Goal: Information Seeking & Learning: Learn about a topic

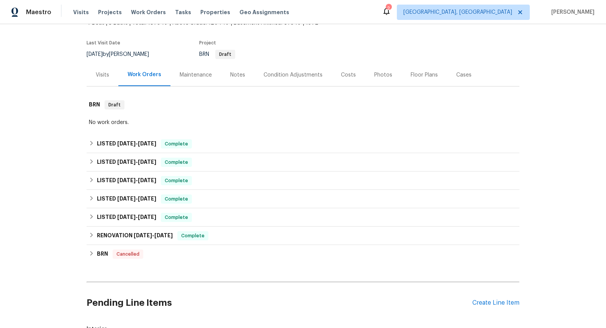
scroll to position [144, 0]
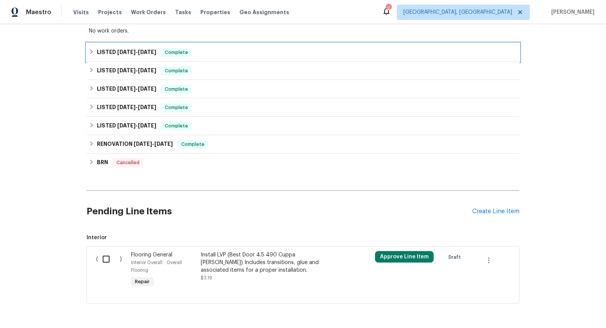
click at [139, 53] on span "[DATE]" at bounding box center [147, 51] width 18 height 5
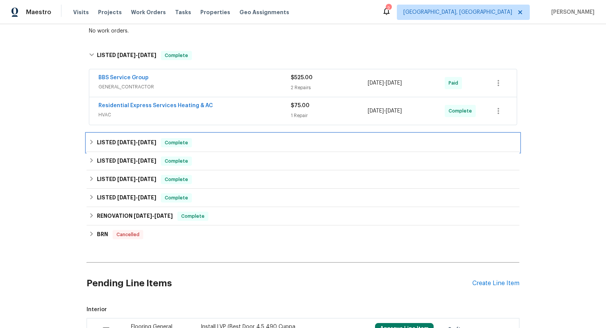
click at [123, 145] on span "[DATE]" at bounding box center [126, 142] width 18 height 5
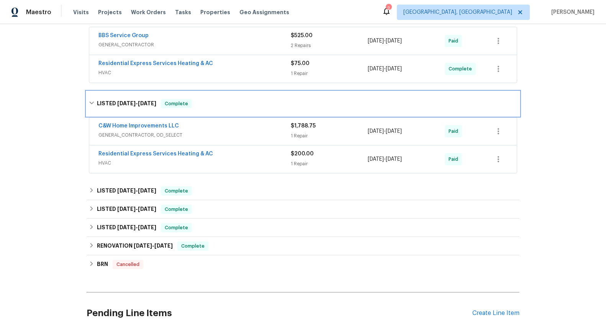
scroll to position [194, 0]
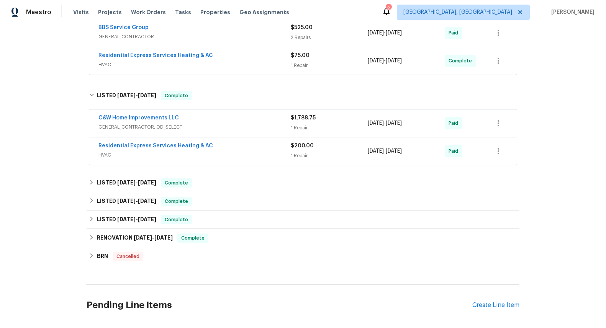
click at [139, 127] on span "GENERAL_CONTRACTOR, OD_SELECT" at bounding box center [194, 127] width 192 height 8
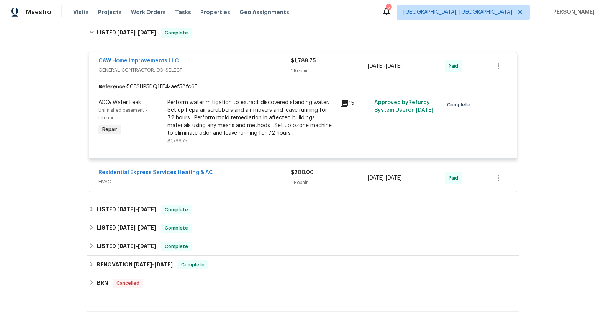
scroll to position [299, 0]
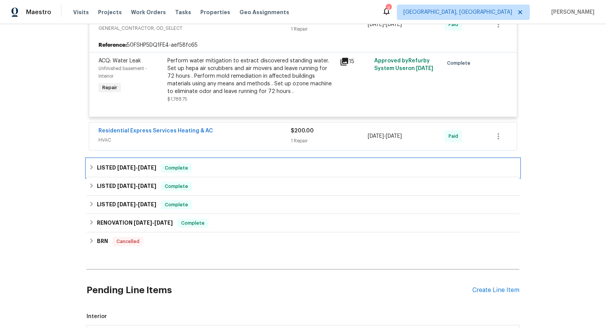
click at [131, 166] on span "[DATE]" at bounding box center [126, 167] width 18 height 5
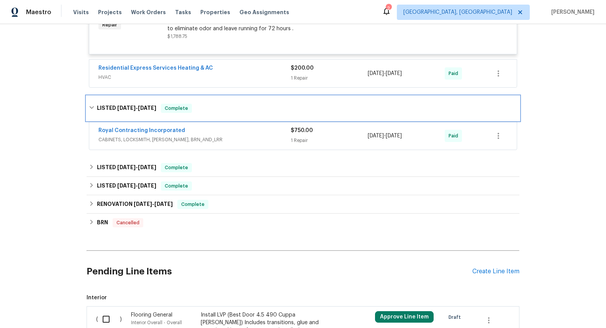
scroll to position [363, 0]
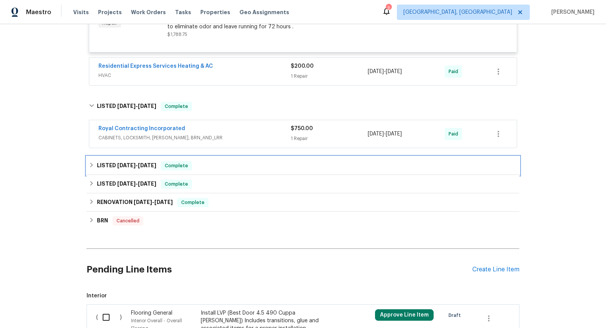
click at [138, 164] on span "[DATE] - [DATE]" at bounding box center [136, 165] width 39 height 5
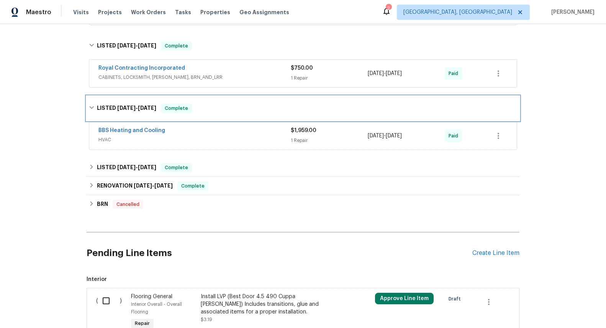
scroll to position [432, 0]
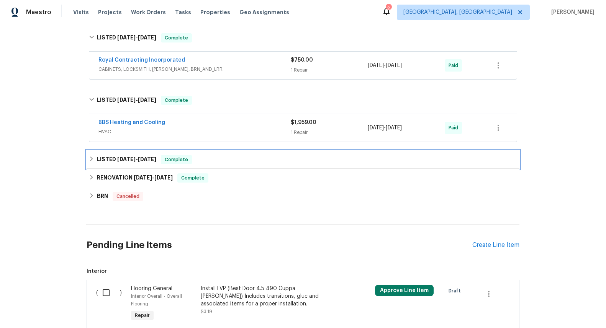
click at [139, 158] on span "[DATE]" at bounding box center [147, 159] width 18 height 5
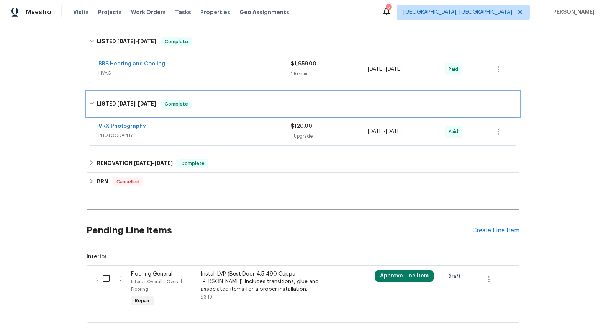
scroll to position [491, 0]
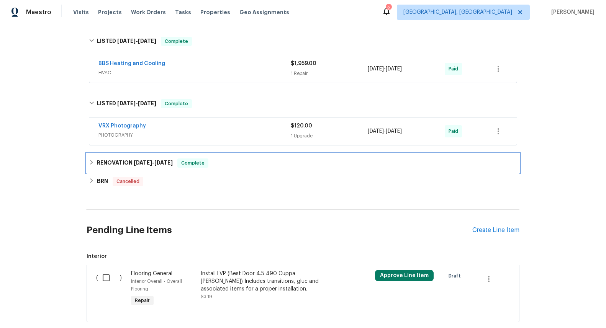
click at [127, 160] on h6 "RENOVATION [DATE] - [DATE]" at bounding box center [135, 163] width 76 height 9
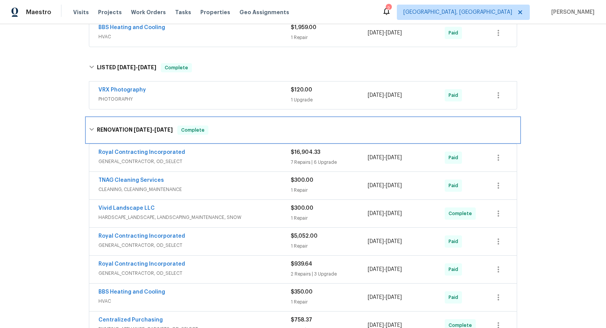
scroll to position [632, 0]
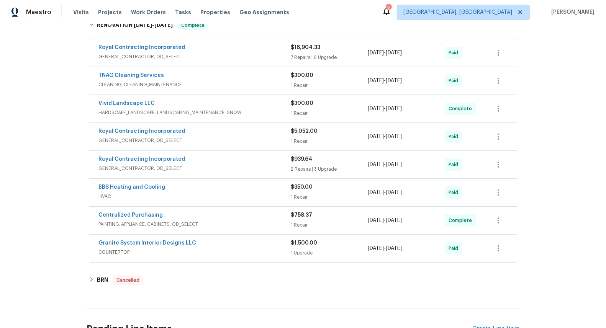
click at [146, 57] on span "GENERAL_CONTRACTOR, OD_SELECT" at bounding box center [194, 57] width 192 height 8
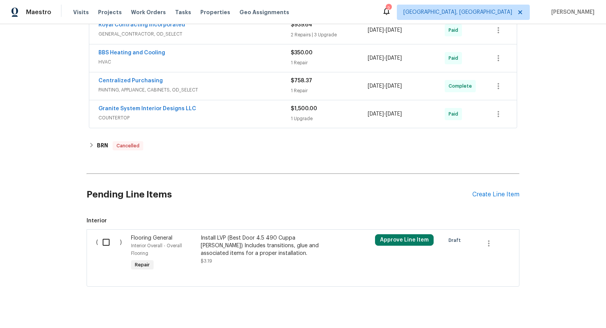
scroll to position [1745, 0]
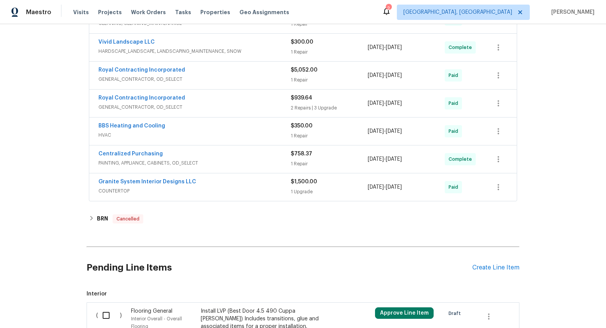
click at [118, 191] on span "COUNTERTOP" at bounding box center [194, 191] width 192 height 8
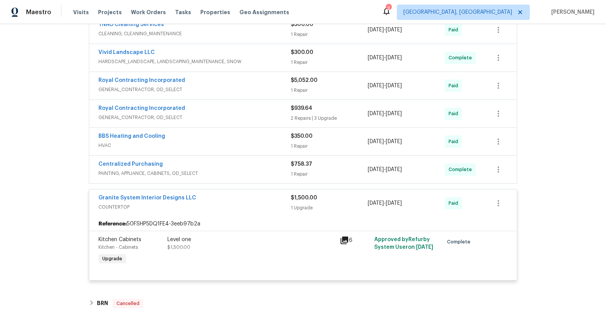
scroll to position [1730, 0]
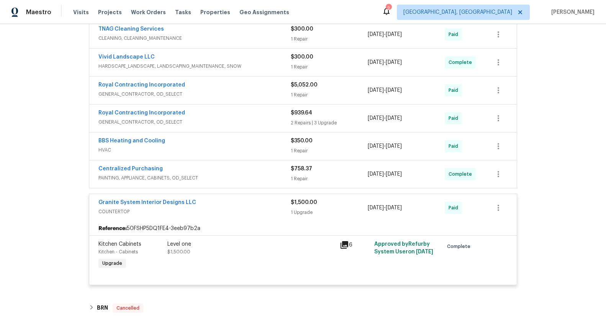
click at [136, 123] on span "GENERAL_CONTRACTOR, OD_SELECT" at bounding box center [194, 122] width 192 height 8
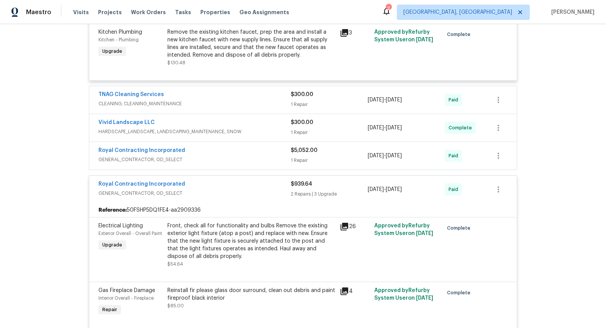
scroll to position [1661, 0]
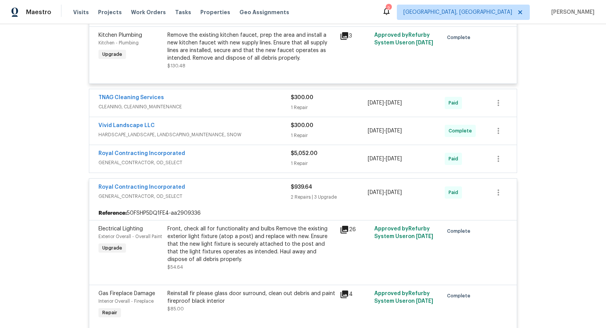
click at [143, 161] on span "GENERAL_CONTRACTOR, OD_SELECT" at bounding box center [194, 163] width 192 height 8
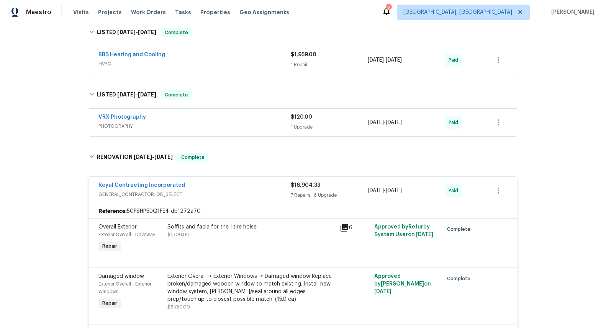
scroll to position [434, 0]
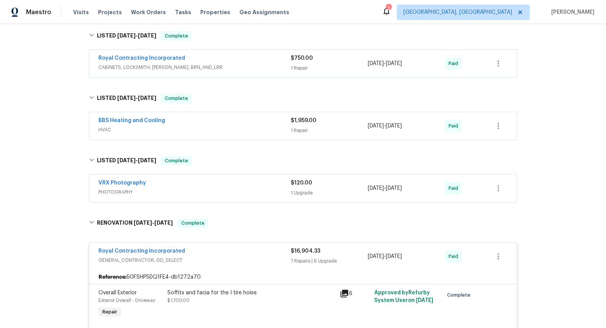
click at [106, 131] on span "HVAC" at bounding box center [194, 130] width 192 height 8
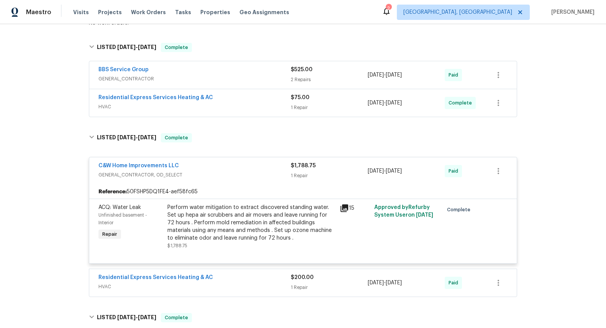
scroll to position [144, 0]
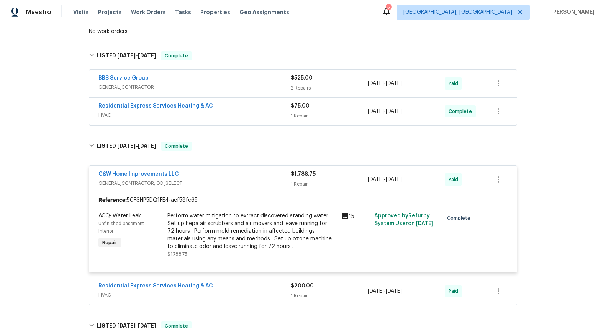
click at [111, 90] on span "GENERAL_CONTRACTOR" at bounding box center [194, 87] width 192 height 8
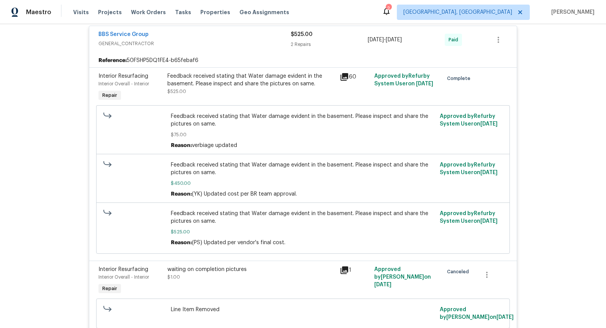
scroll to position [55, 0]
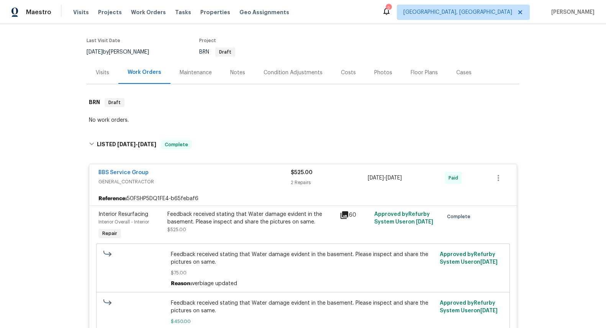
click at [340, 216] on icon at bounding box center [344, 215] width 8 height 8
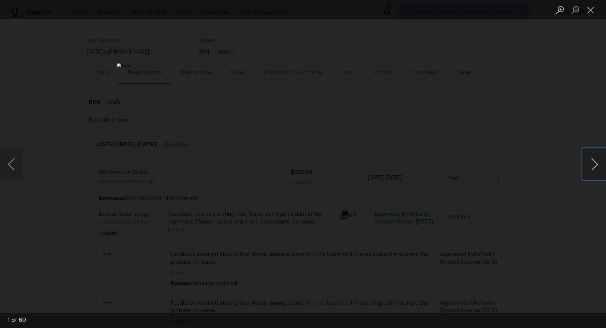
click at [593, 169] on button "Next image" at bounding box center [594, 164] width 23 height 31
click at [593, 168] on button "Next image" at bounding box center [594, 164] width 23 height 31
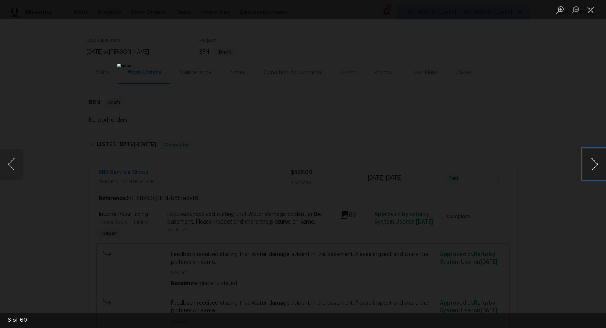
click at [593, 168] on button "Next image" at bounding box center [594, 164] width 23 height 31
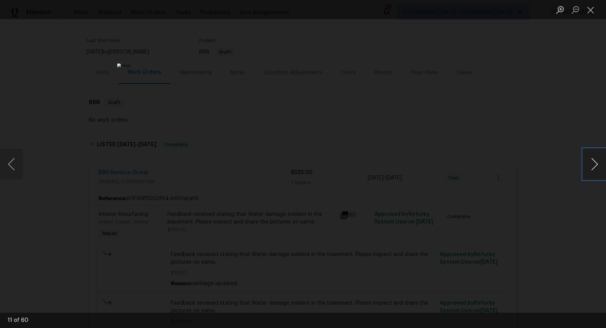
click at [593, 168] on button "Next image" at bounding box center [594, 164] width 23 height 31
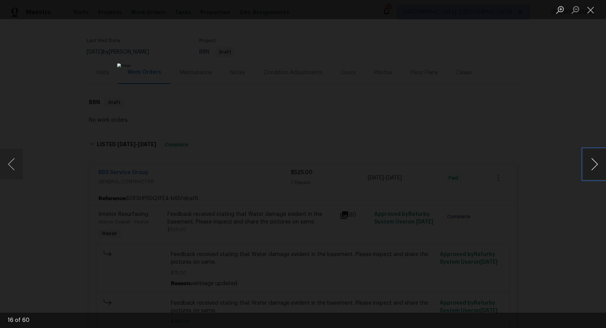
click at [593, 168] on button "Next image" at bounding box center [594, 164] width 23 height 31
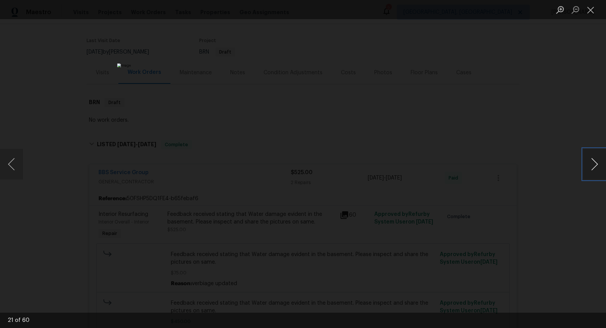
click at [593, 168] on button "Next image" at bounding box center [594, 164] width 23 height 31
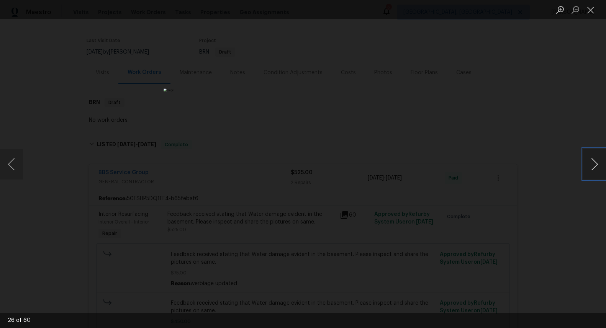
click at [593, 168] on button "Next image" at bounding box center [594, 164] width 23 height 31
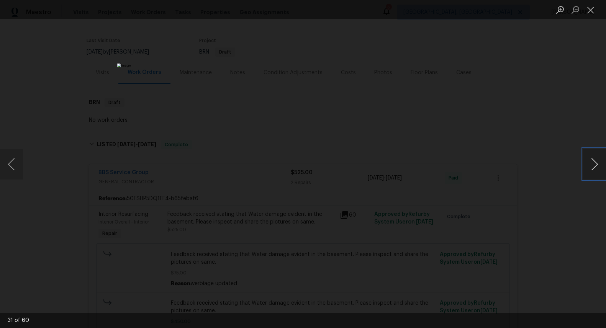
click at [593, 168] on button "Next image" at bounding box center [594, 164] width 23 height 31
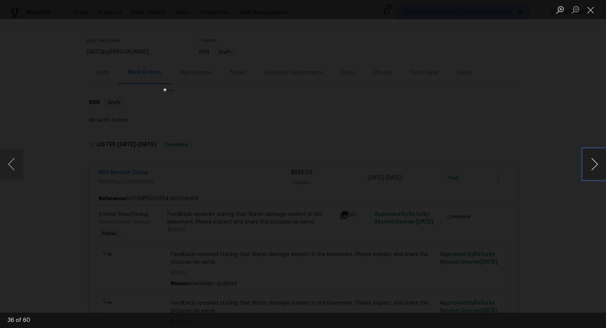
click at [593, 168] on button "Next image" at bounding box center [594, 164] width 23 height 31
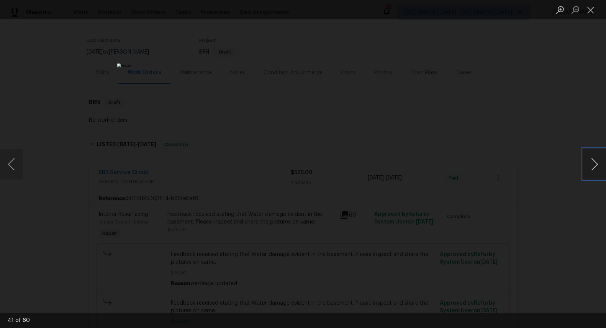
click at [593, 168] on button "Next image" at bounding box center [594, 164] width 23 height 31
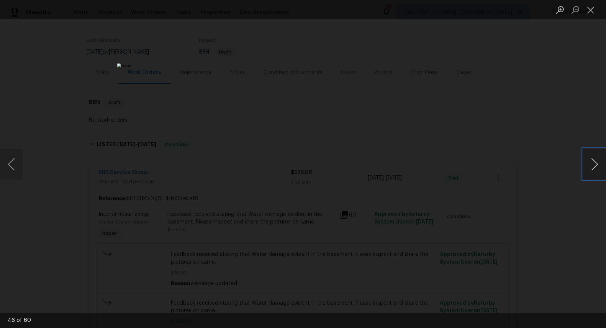
click at [593, 168] on button "Next image" at bounding box center [594, 164] width 23 height 31
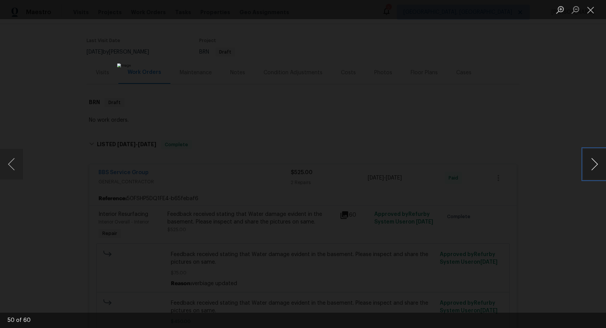
click at [593, 168] on button "Next image" at bounding box center [594, 164] width 23 height 31
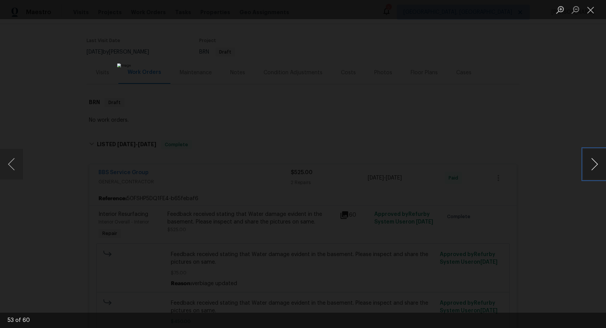
click at [593, 168] on button "Next image" at bounding box center [594, 164] width 23 height 31
click at [588, 7] on button "Close lightbox" at bounding box center [590, 9] width 15 height 13
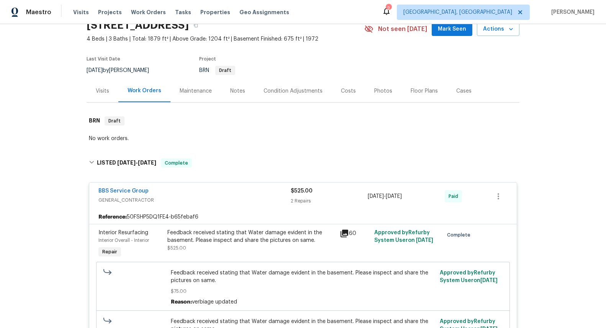
scroll to position [0, 0]
